Goal: Task Accomplishment & Management: Use online tool/utility

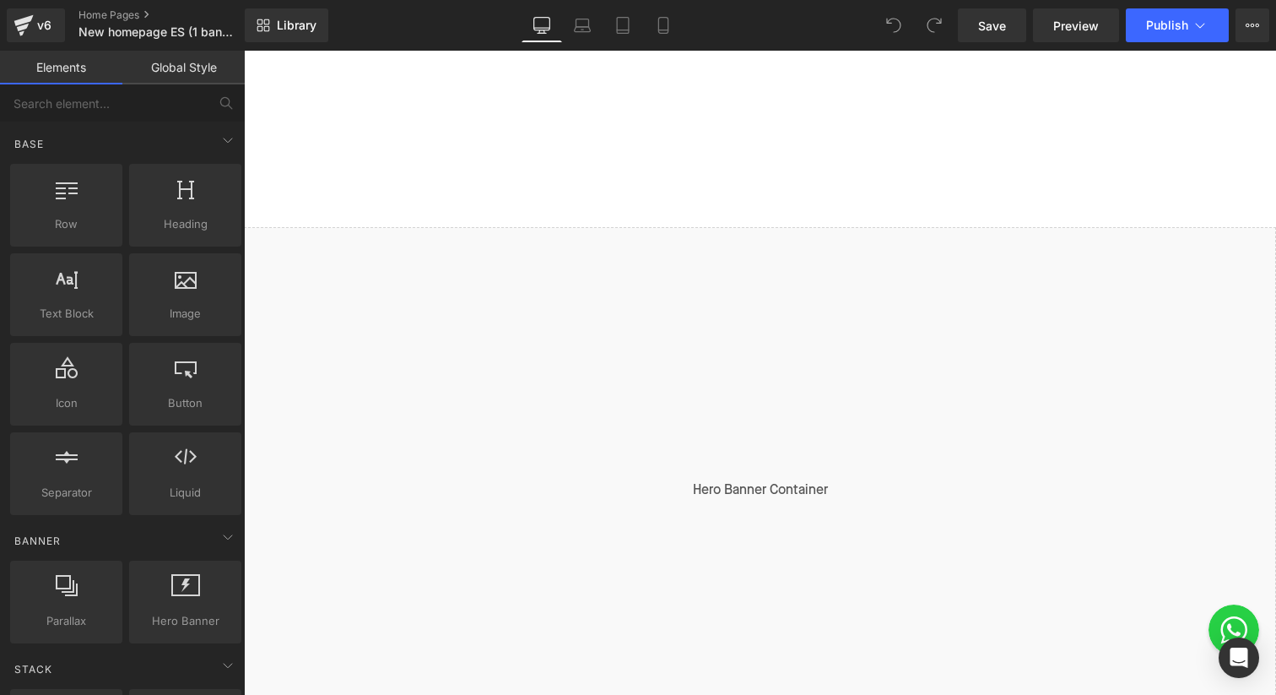
click at [782, 240] on div "Liquid" at bounding box center [760, 490] width 1032 height 527
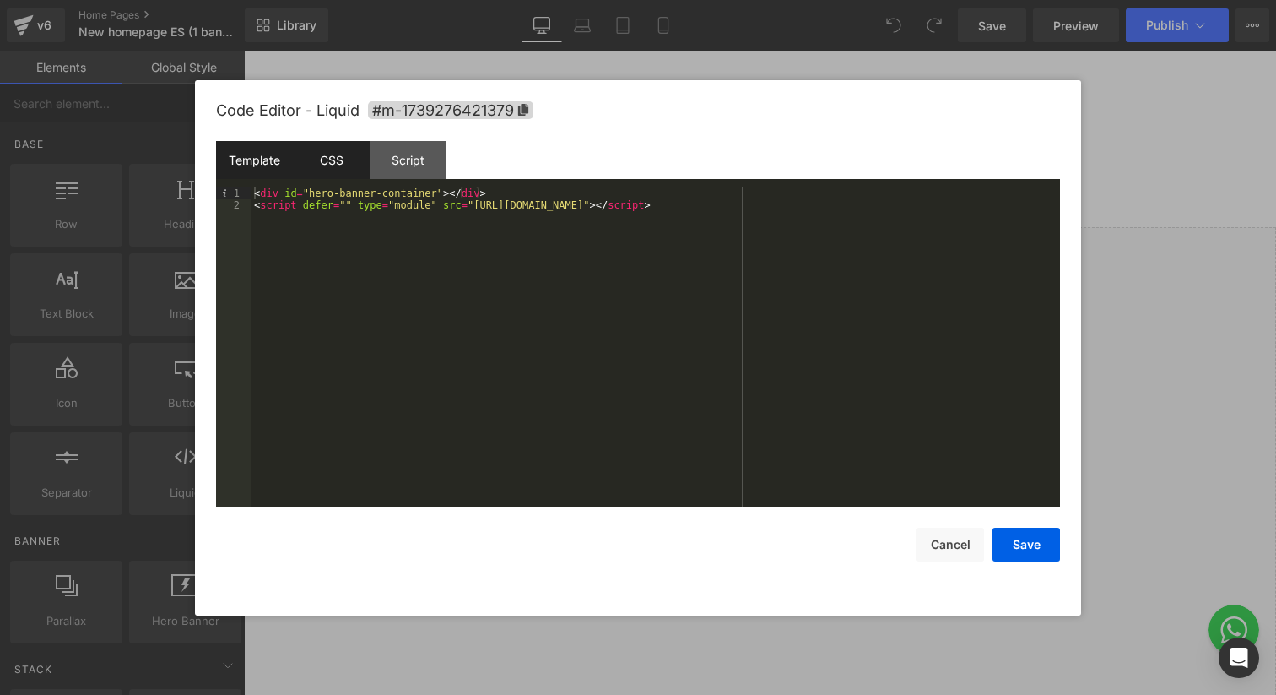
click at [337, 166] on div "CSS" at bounding box center [331, 160] width 77 height 38
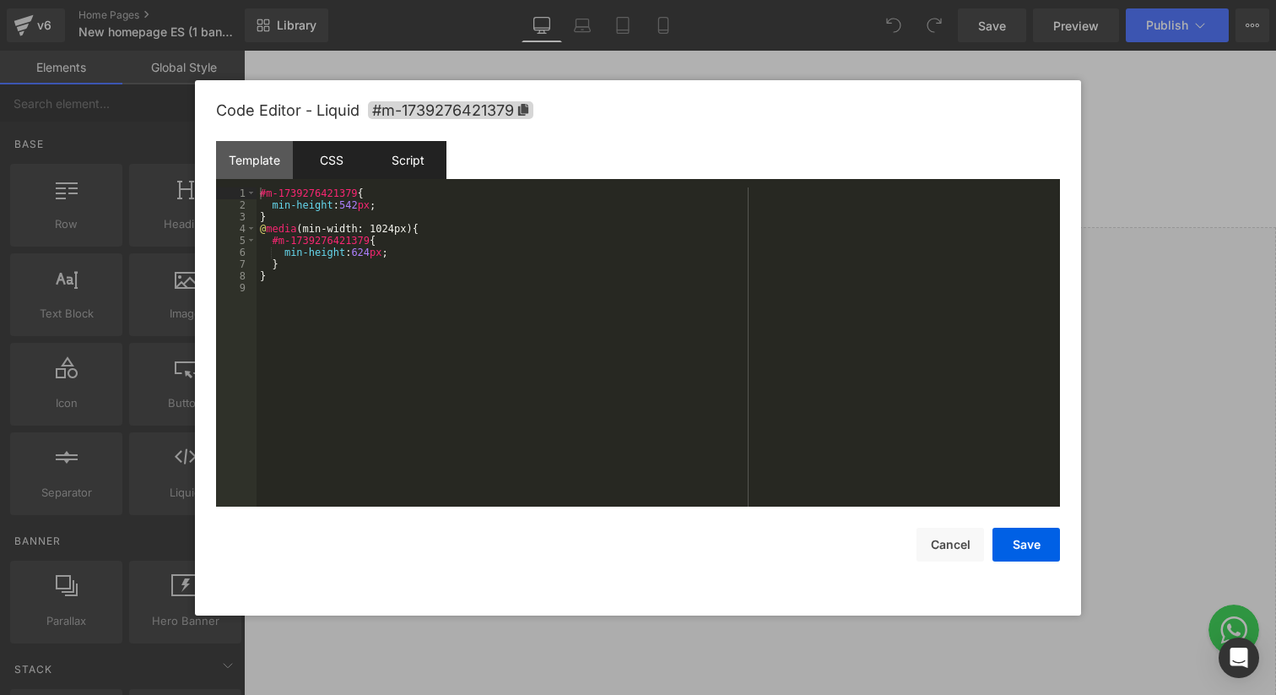
click at [414, 160] on div "Script" at bounding box center [408, 160] width 77 height 38
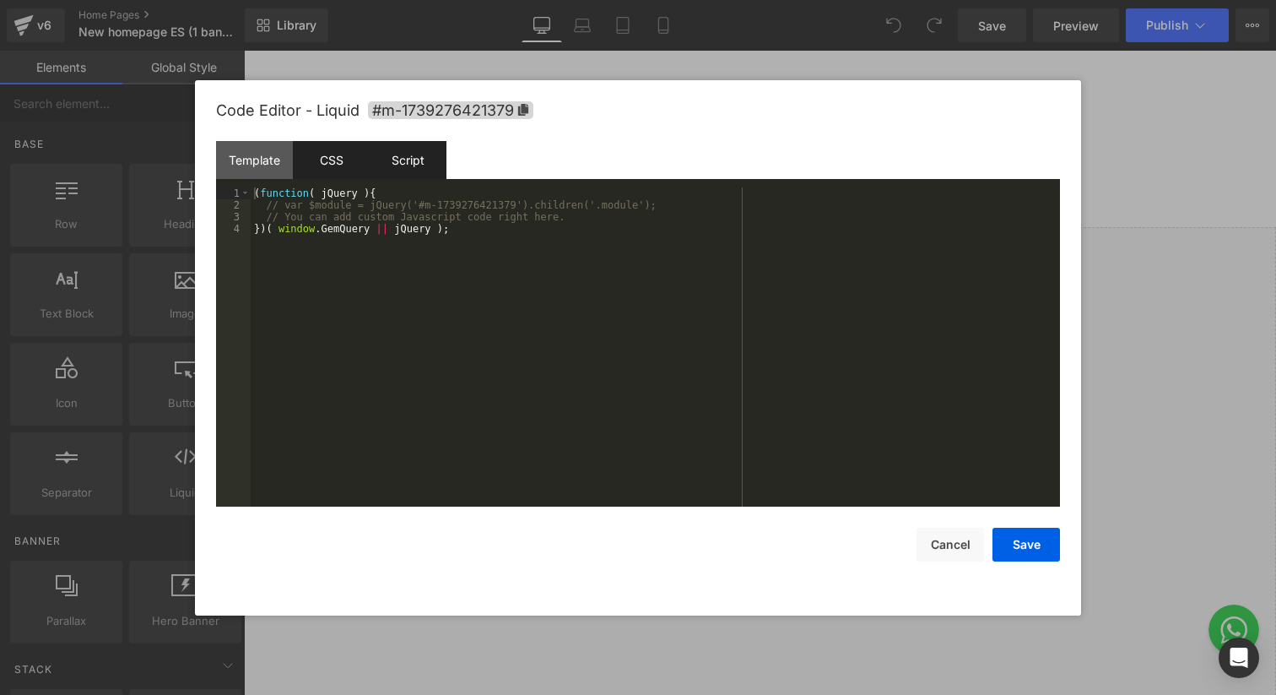
click at [314, 163] on div "CSS" at bounding box center [331, 160] width 77 height 38
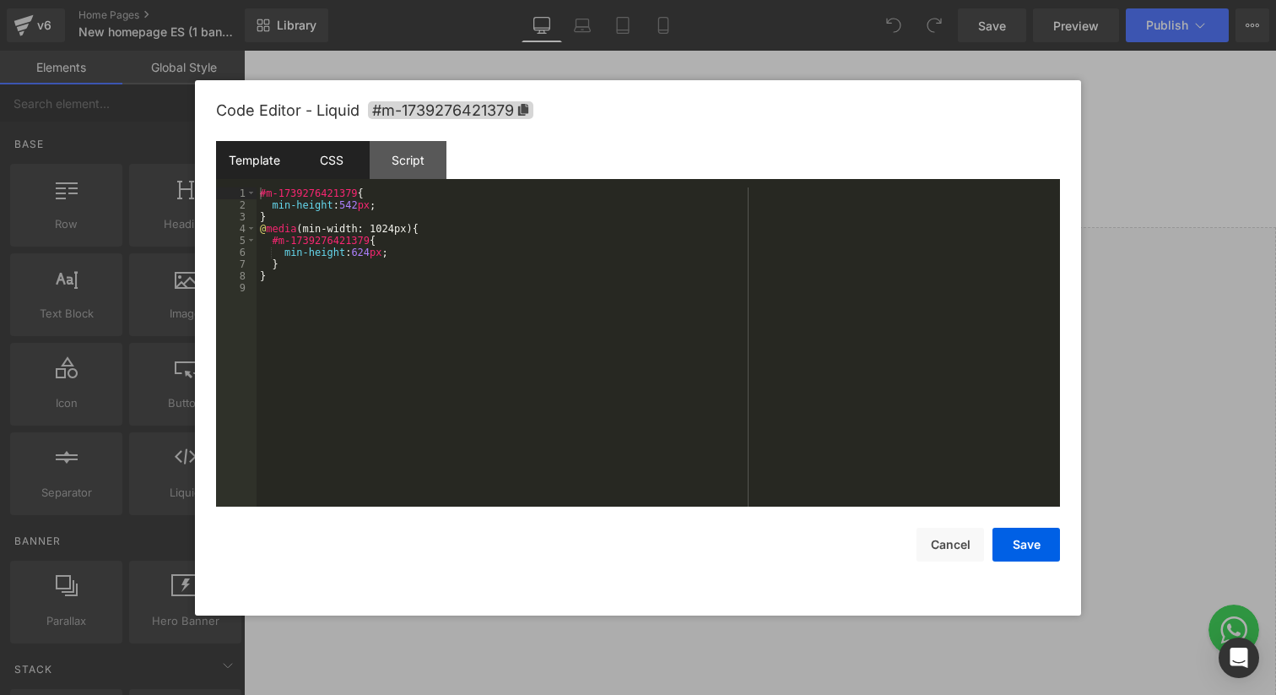
click at [267, 165] on div "Template" at bounding box center [254, 160] width 77 height 38
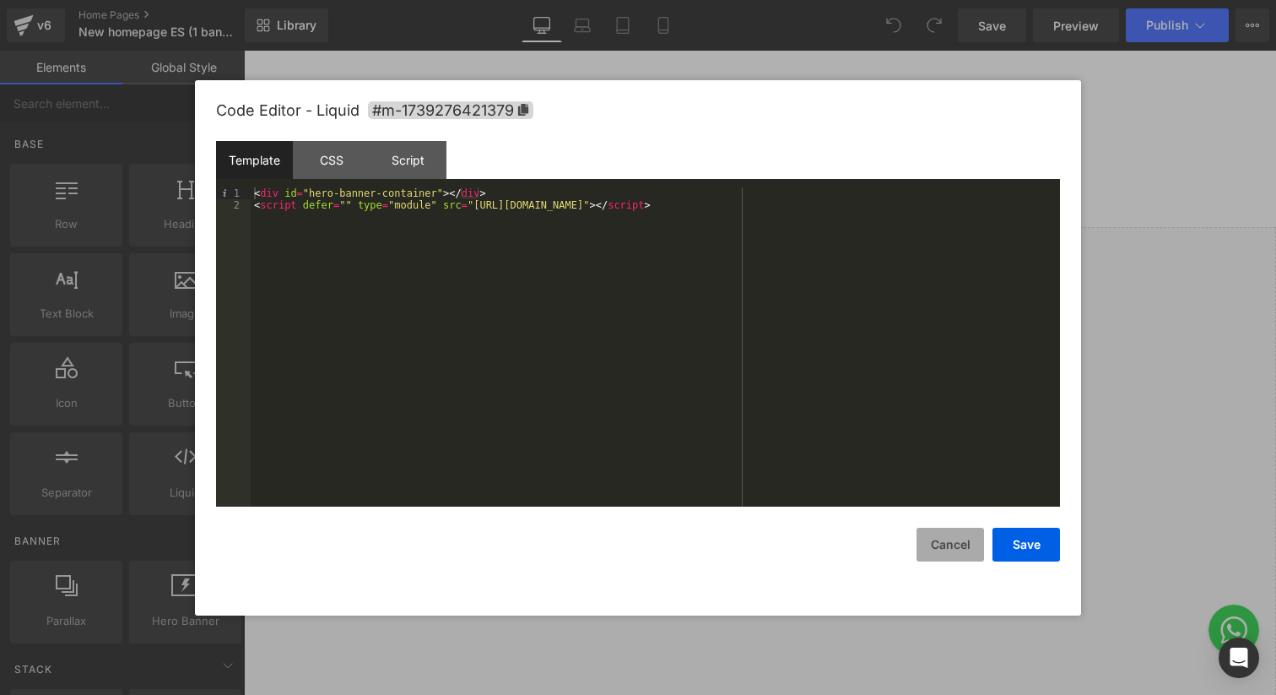
click at [938, 538] on button "Cancel" at bounding box center [951, 544] width 68 height 34
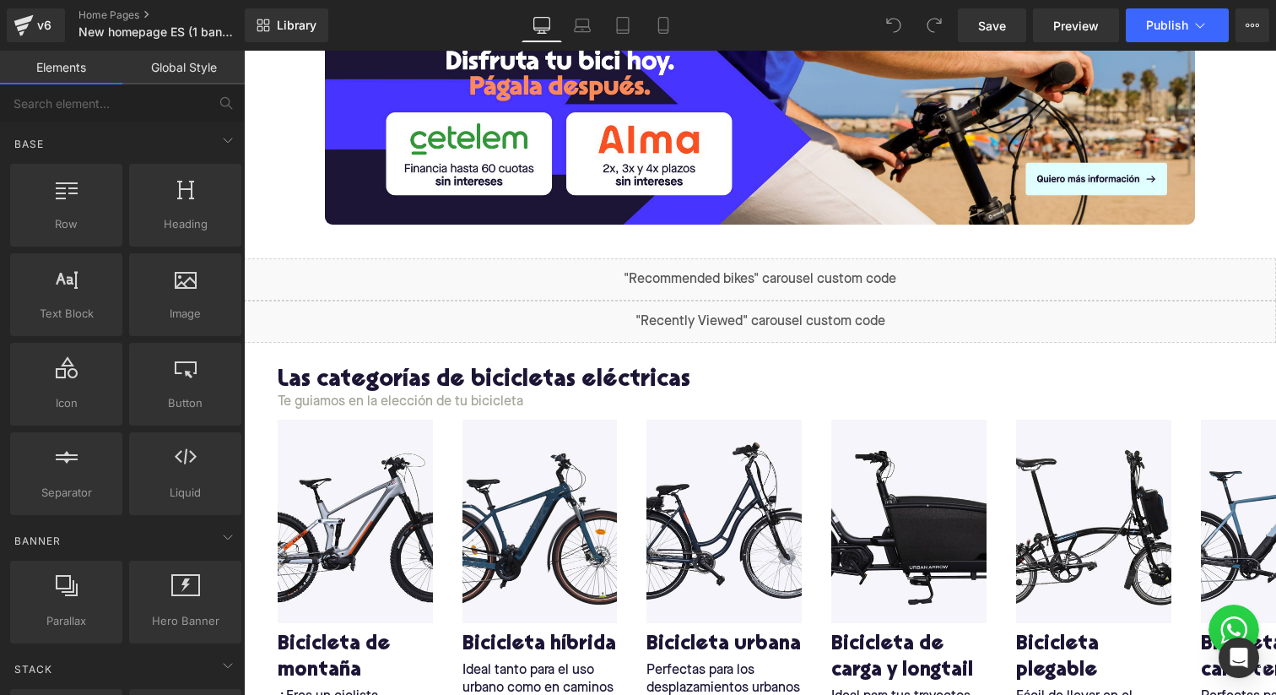
scroll to position [847, 0]
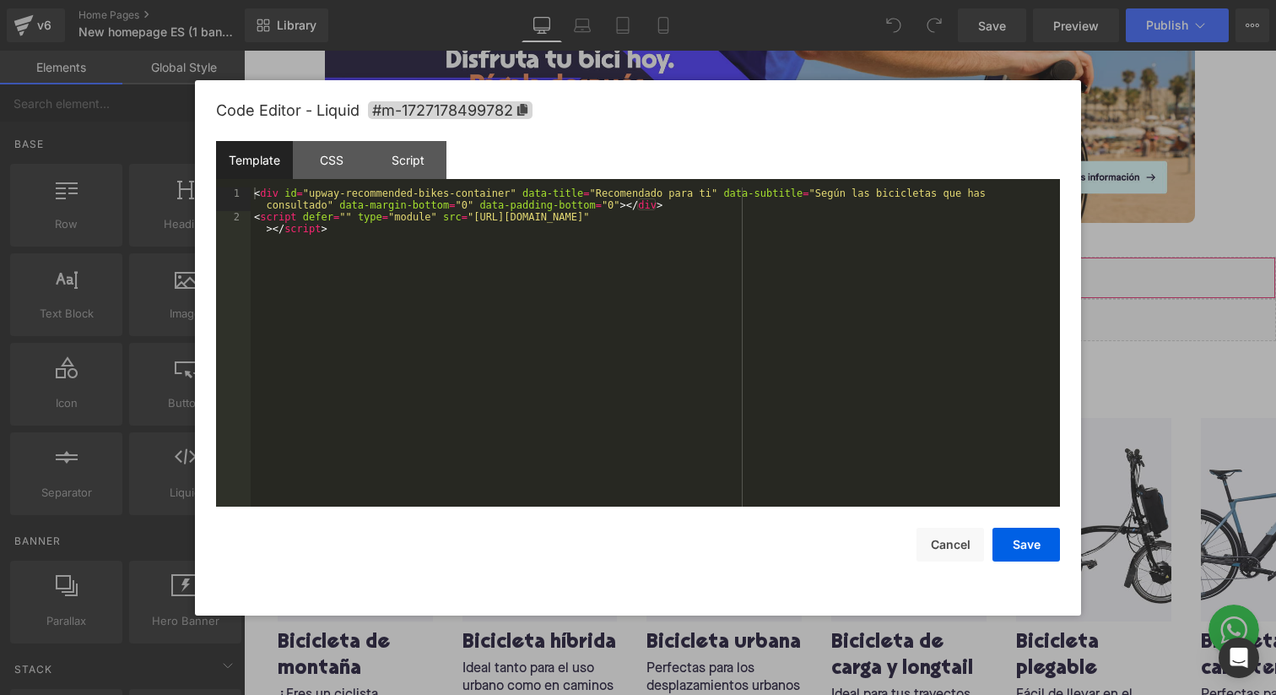
click at [784, 266] on div "Liquid" at bounding box center [760, 278] width 1032 height 42
click at [939, 547] on button "Cancel" at bounding box center [951, 544] width 68 height 34
click at [779, 318] on div "Liquid" at bounding box center [760, 320] width 1032 height 42
click at [737, 285] on div "< div id = "upway-recently-viewed-container" data-padding-bottom = "10px" > </ …" at bounding box center [655, 358] width 809 height 343
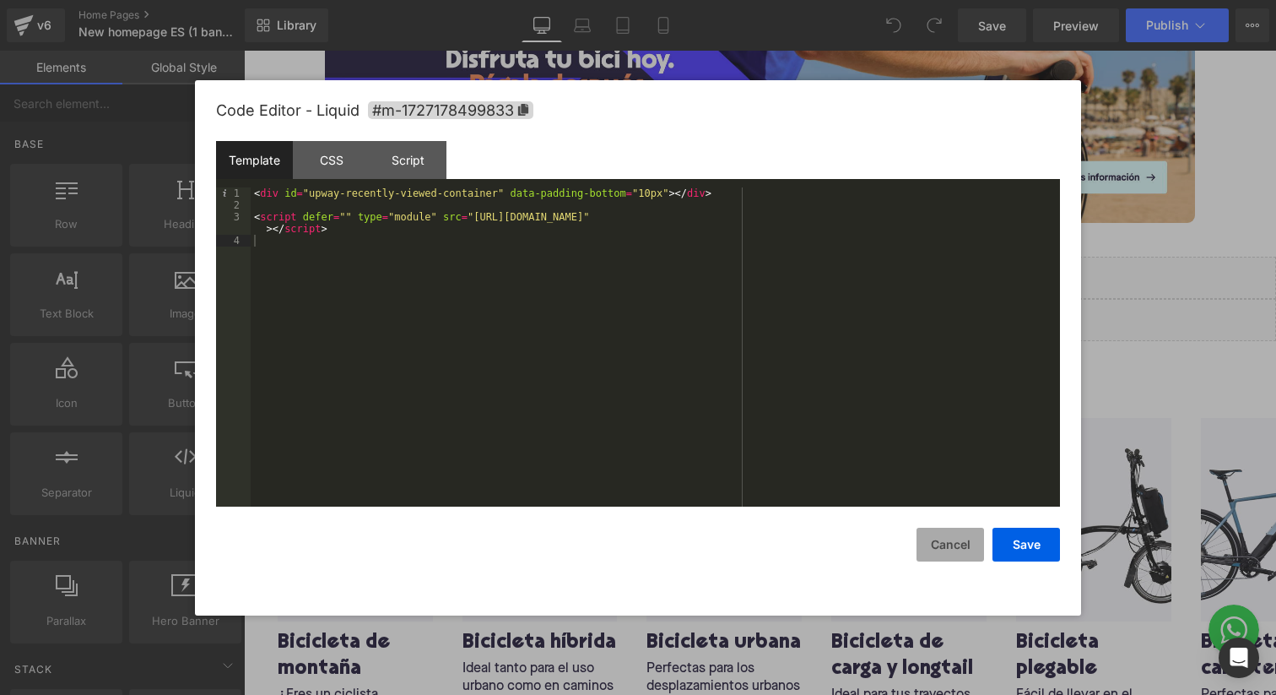
click at [953, 545] on button "Cancel" at bounding box center [951, 544] width 68 height 34
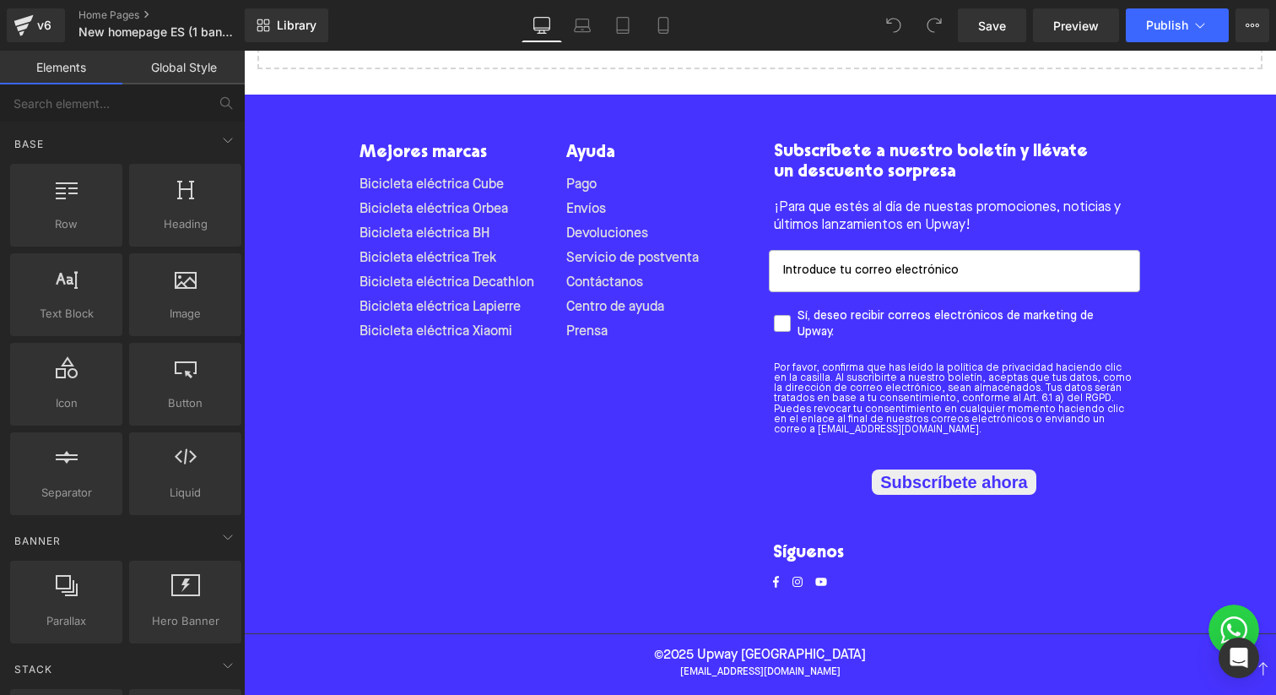
scroll to position [4001, 0]
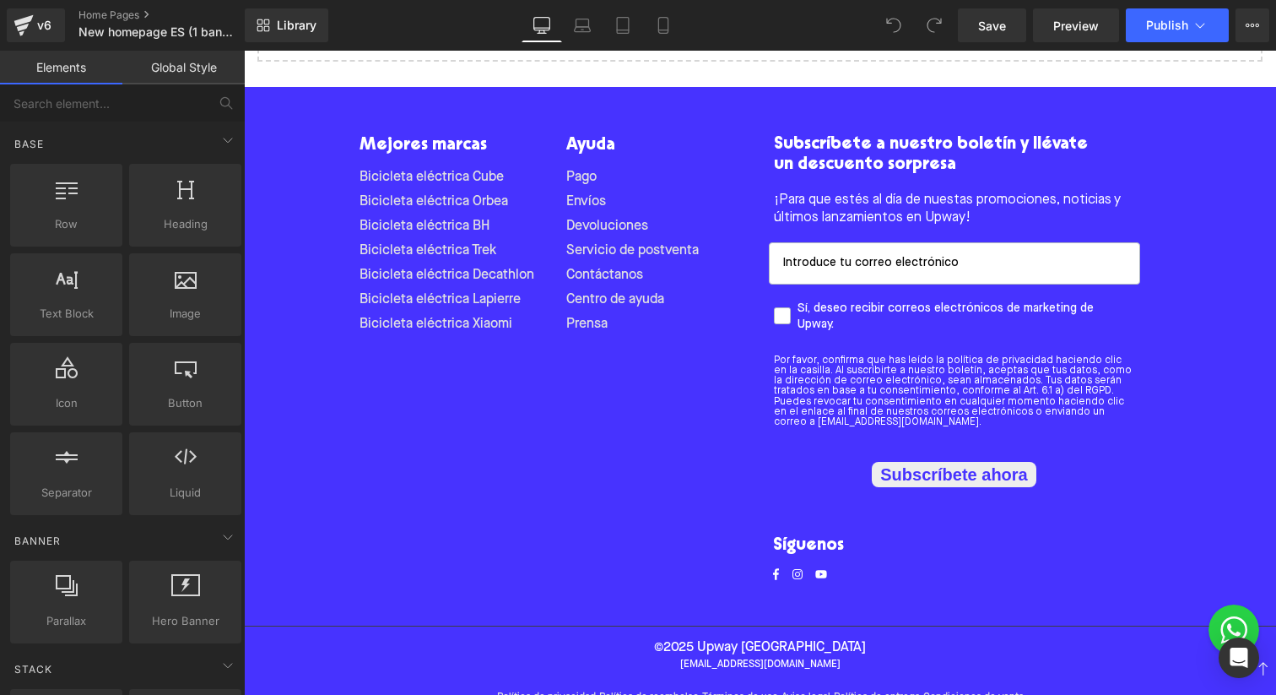
click at [749, 447] on div "Mejores marcas Bicicleta eléctrica Cube Bicicleta eléctrica Orbea Bicicleta elé…" at bounding box center [554, 358] width 414 height 450
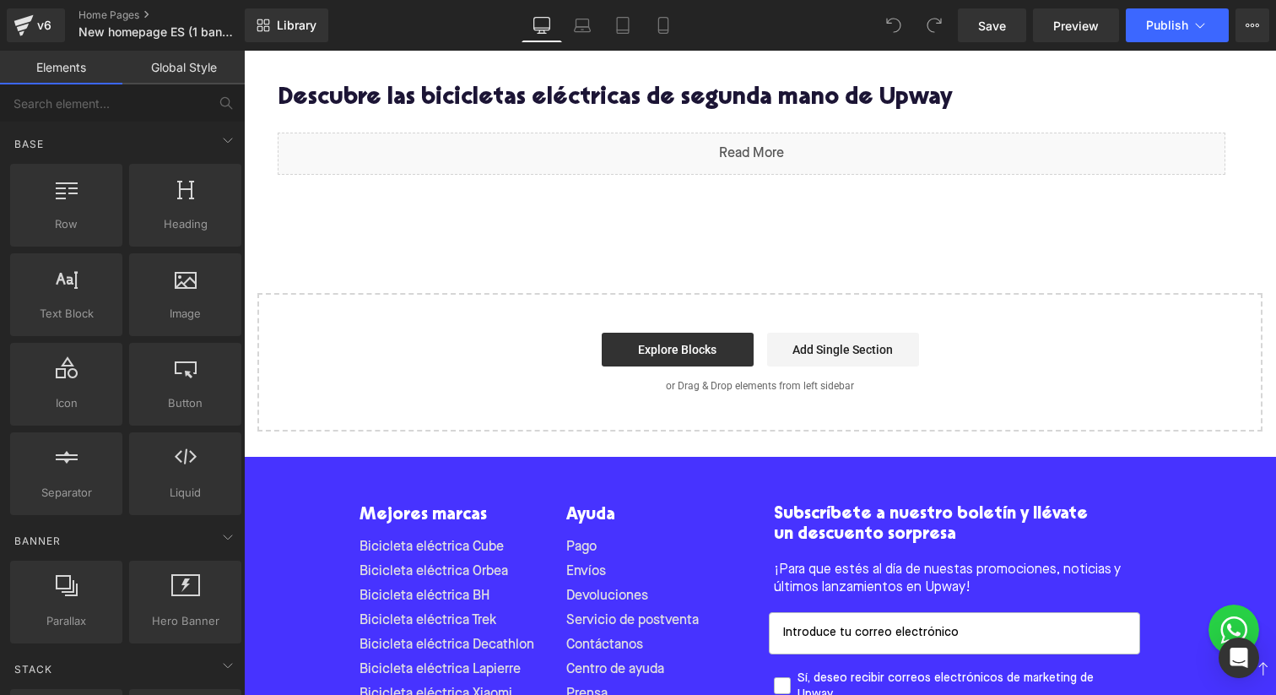
scroll to position [3615, 0]
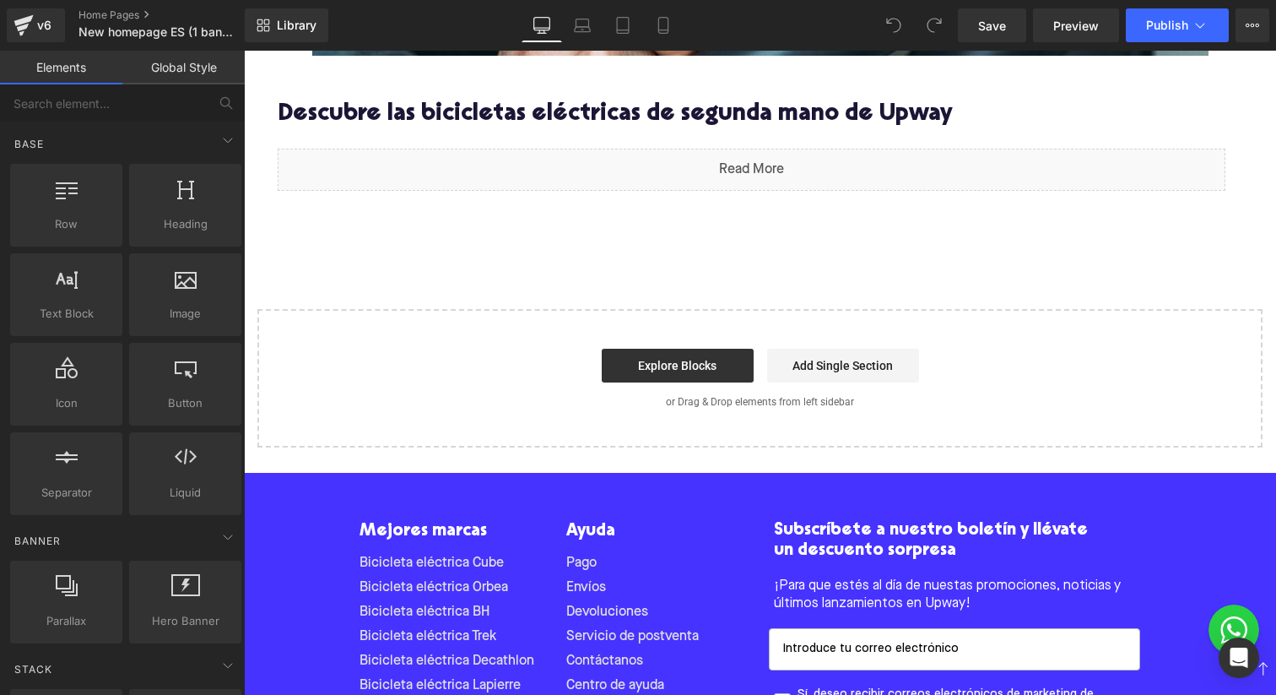
click at [707, 413] on div "Start building your page Explore Blocks Add Single Section or Drag & Drop eleme…" at bounding box center [760, 378] width 1002 height 135
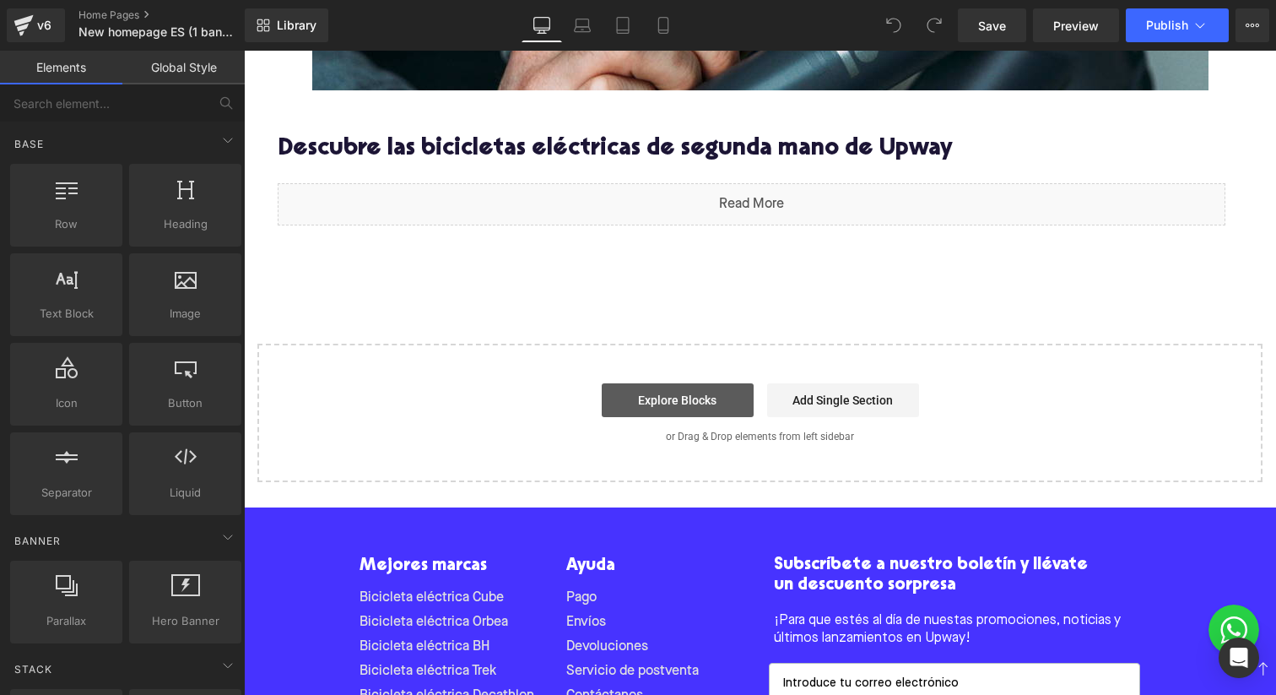
scroll to position [3614, 0]
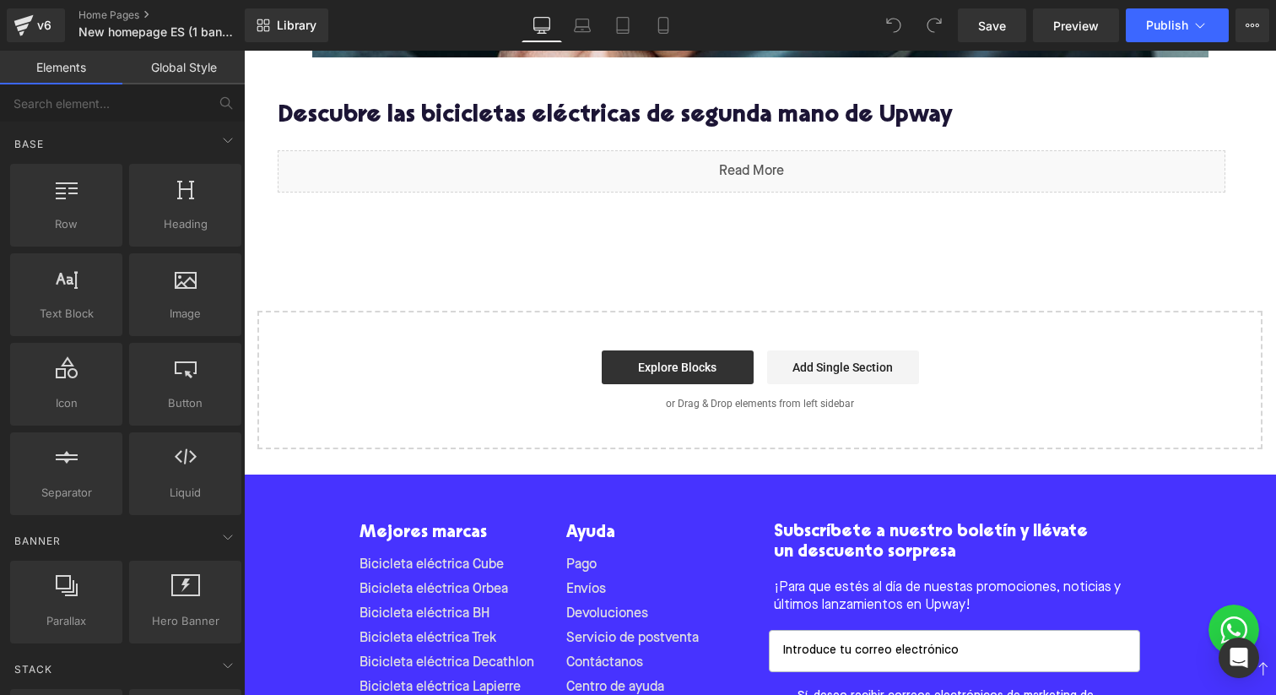
click at [780, 321] on div "Start building your page Explore Blocks Add Single Section or Drag & Drop eleme…" at bounding box center [760, 379] width 1002 height 135
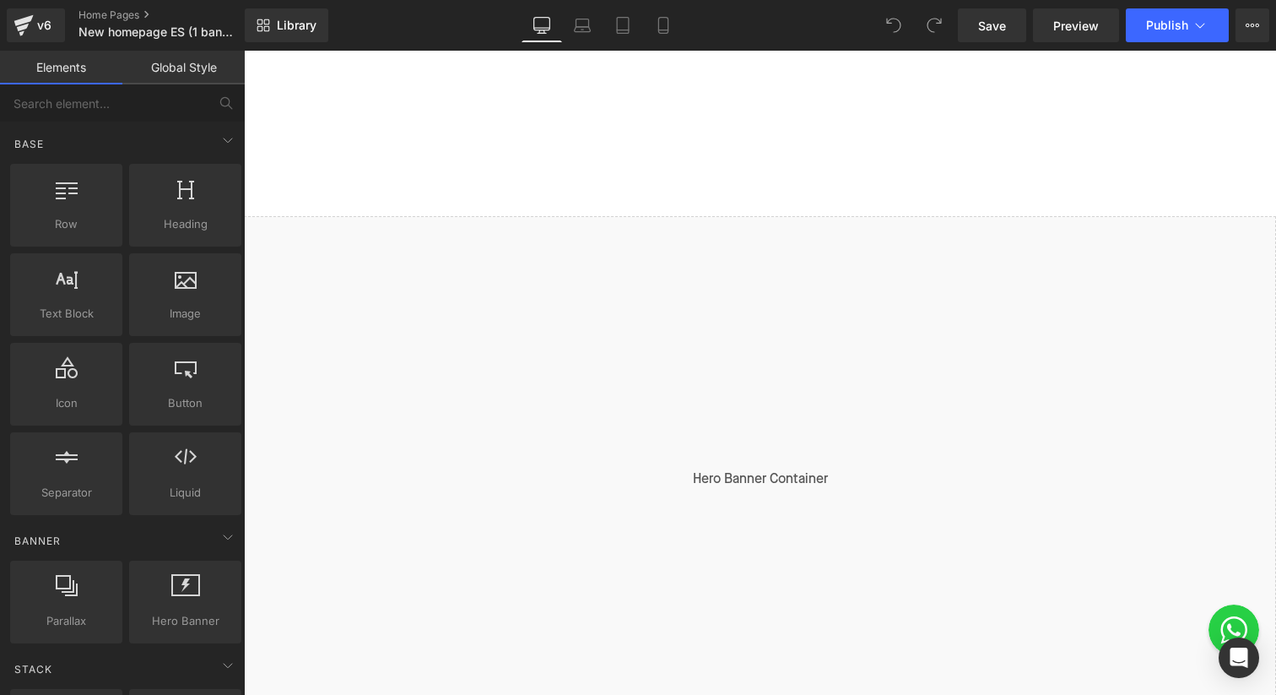
scroll to position [0, 0]
click at [784, 242] on div "Liquid" at bounding box center [760, 490] width 1032 height 527
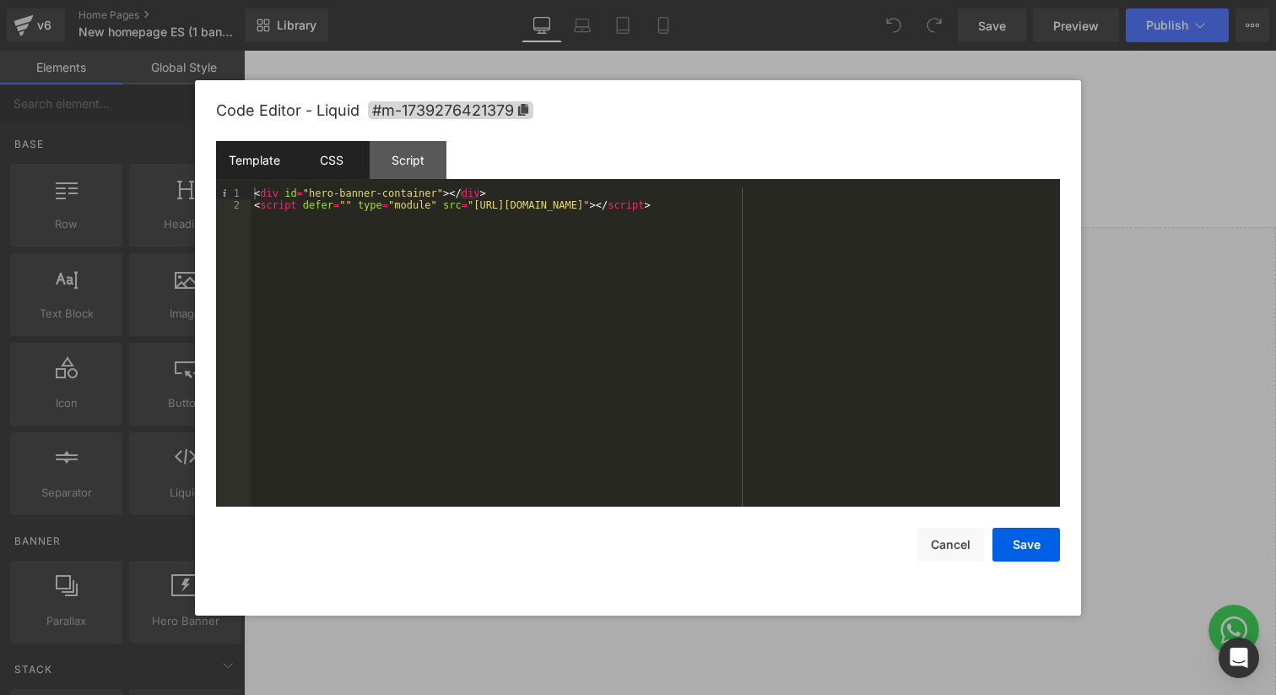
click at [304, 160] on div "CSS" at bounding box center [331, 160] width 77 height 38
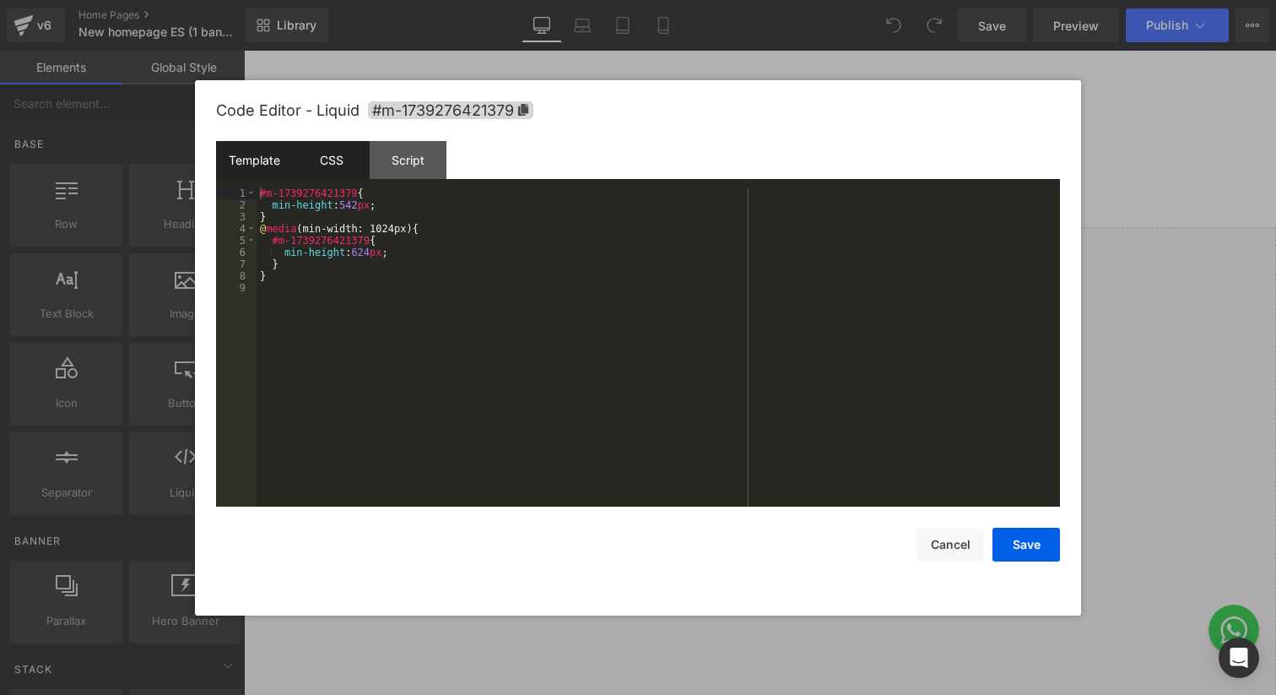
click at [250, 165] on div "Template" at bounding box center [254, 160] width 77 height 38
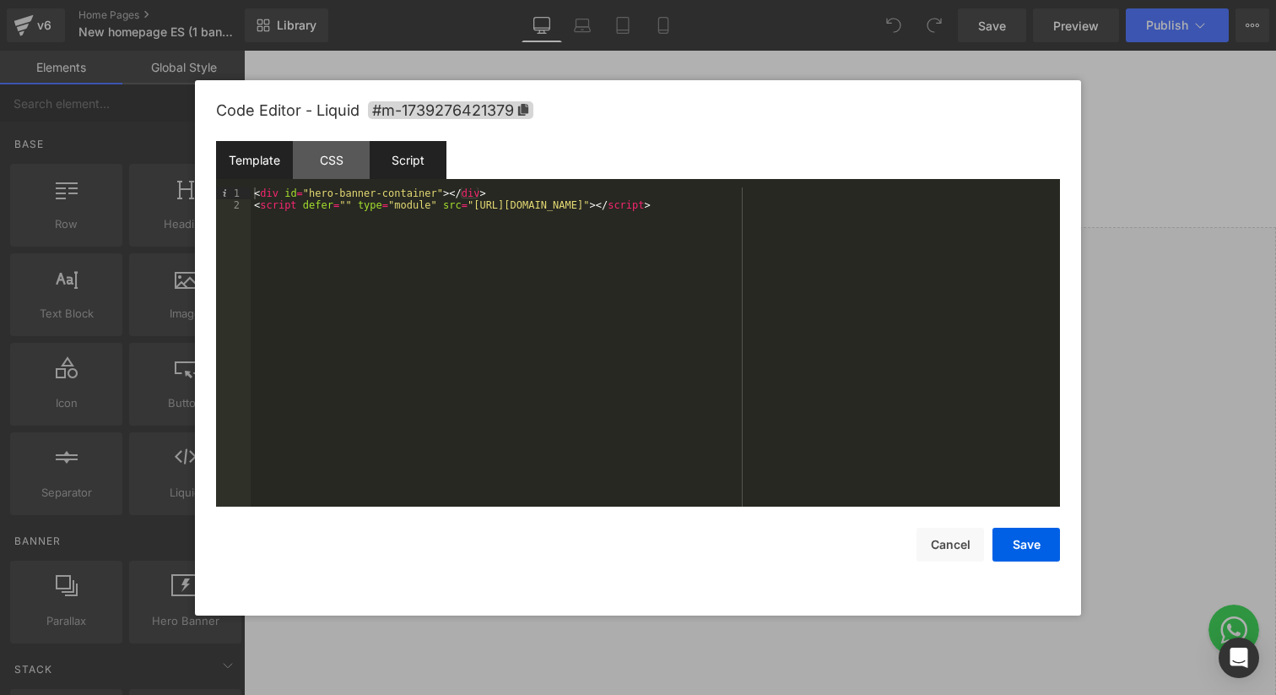
click at [397, 161] on div "Script" at bounding box center [408, 160] width 77 height 38
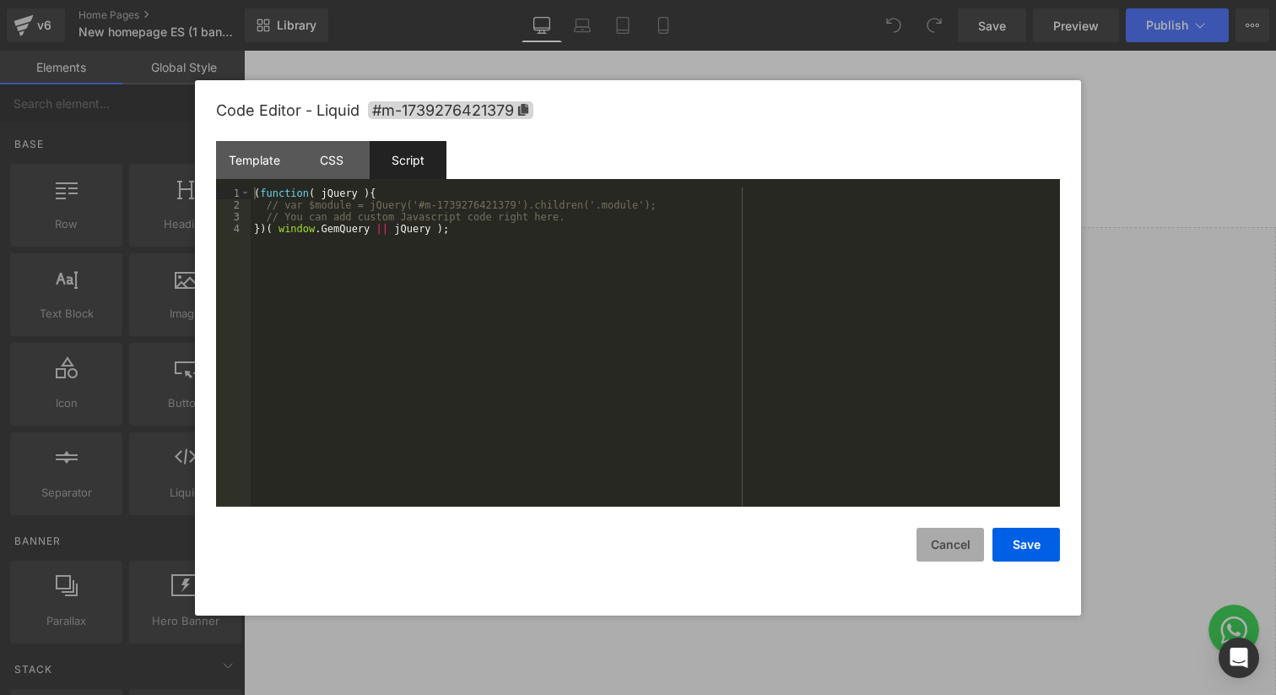
click at [947, 544] on button "Cancel" at bounding box center [951, 544] width 68 height 34
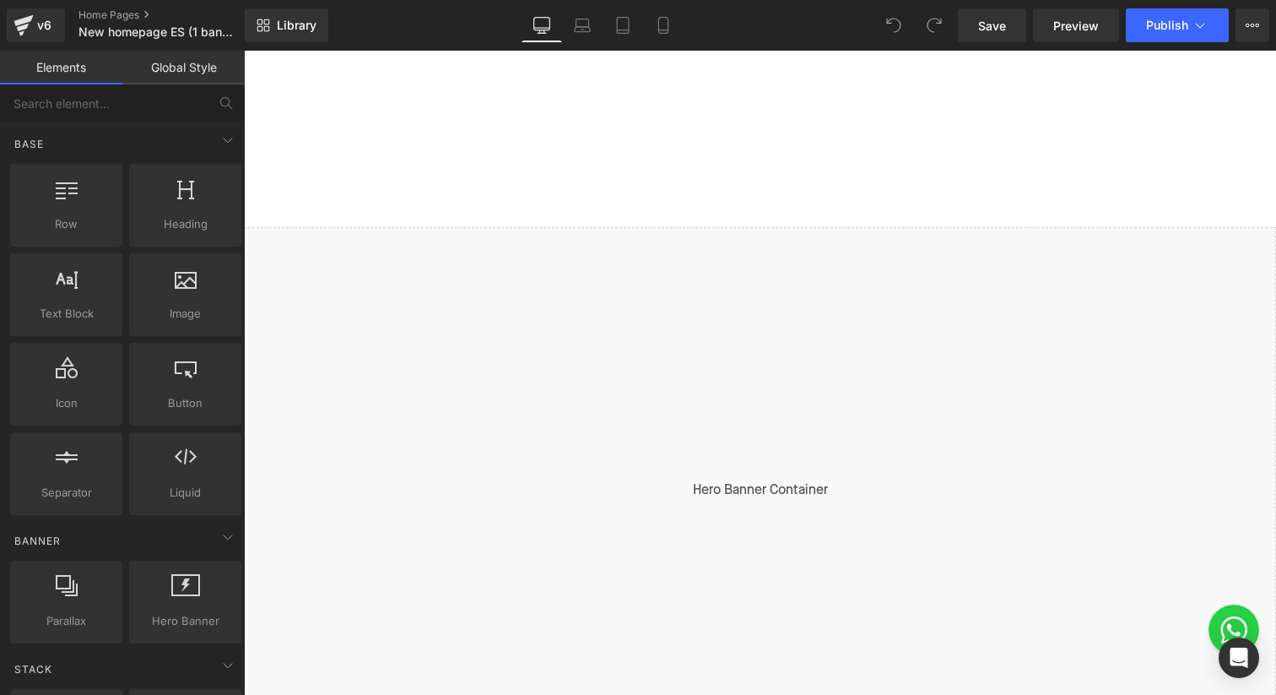
click at [709, 119] on div at bounding box center [760, 139] width 1032 height 176
